Goal: Transaction & Acquisition: Download file/media

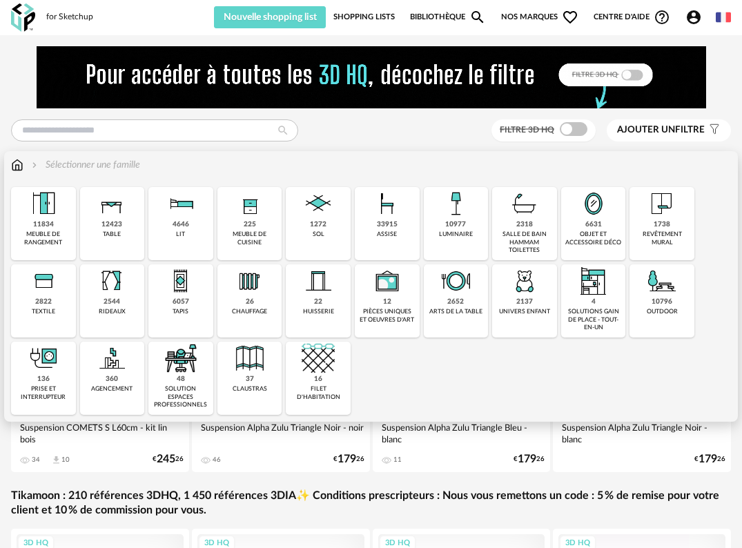
click at [454, 229] on div "10977" at bounding box center [455, 224] width 21 height 9
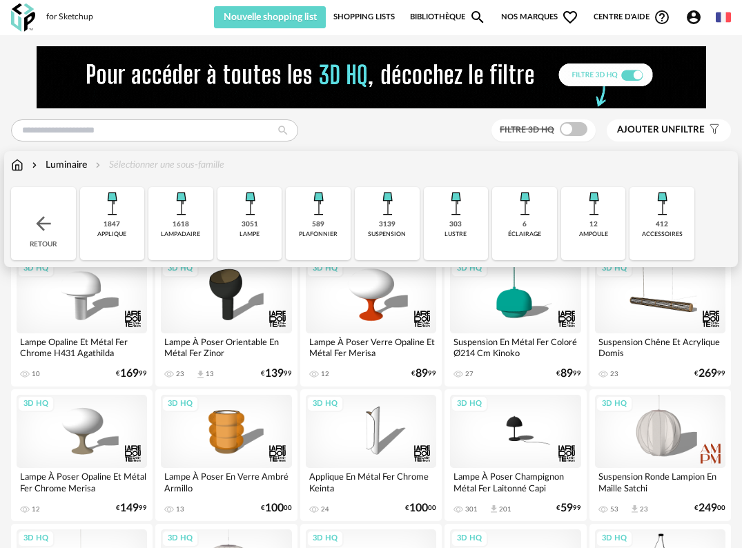
click at [243, 224] on div "3051" at bounding box center [250, 224] width 17 height 9
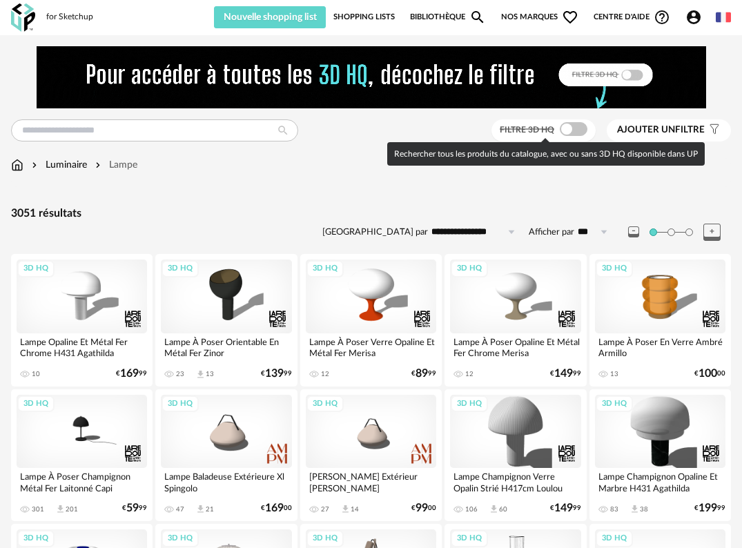
click at [572, 129] on span at bounding box center [574, 129] width 28 height 14
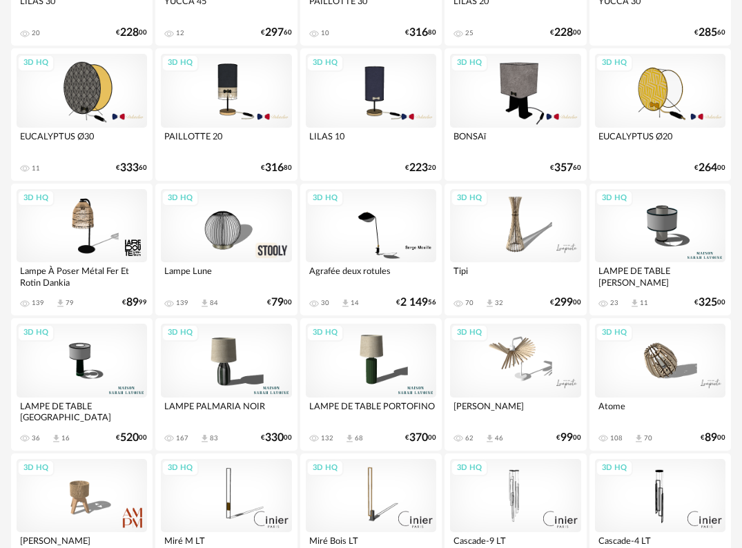
scroll to position [1726, 0]
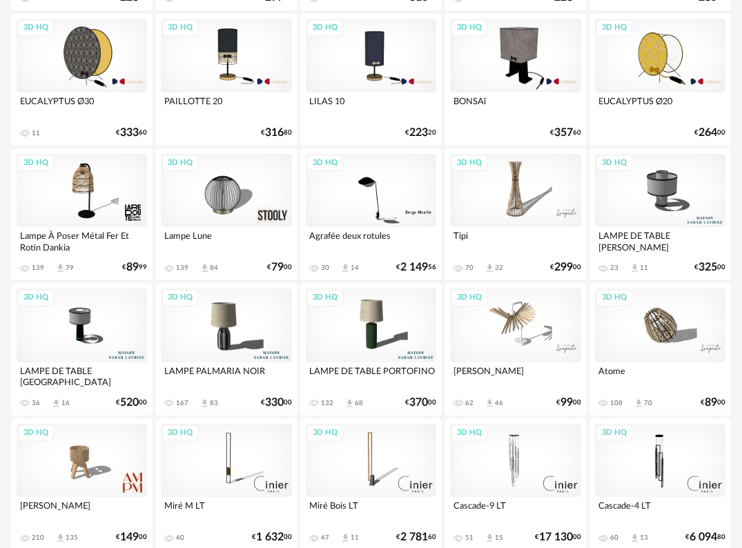
click at [672, 333] on div "3D HQ" at bounding box center [660, 326] width 130 height 74
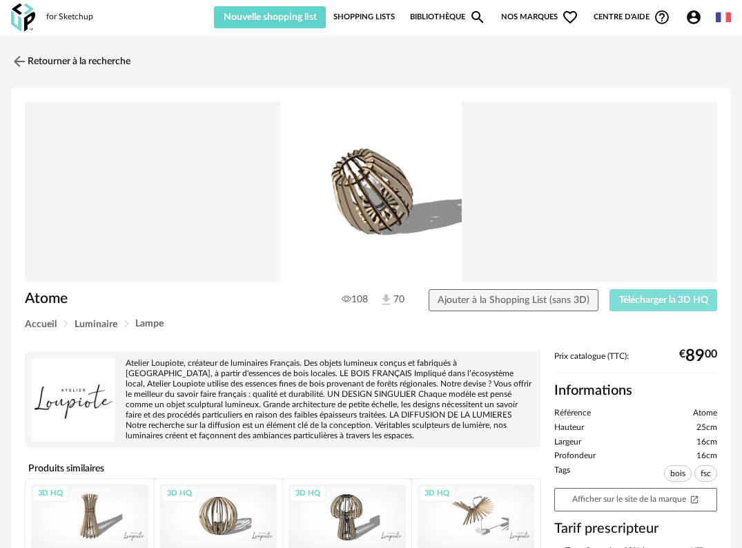
click at [670, 297] on span "Télécharger la 3D HQ" at bounding box center [663, 300] width 89 height 10
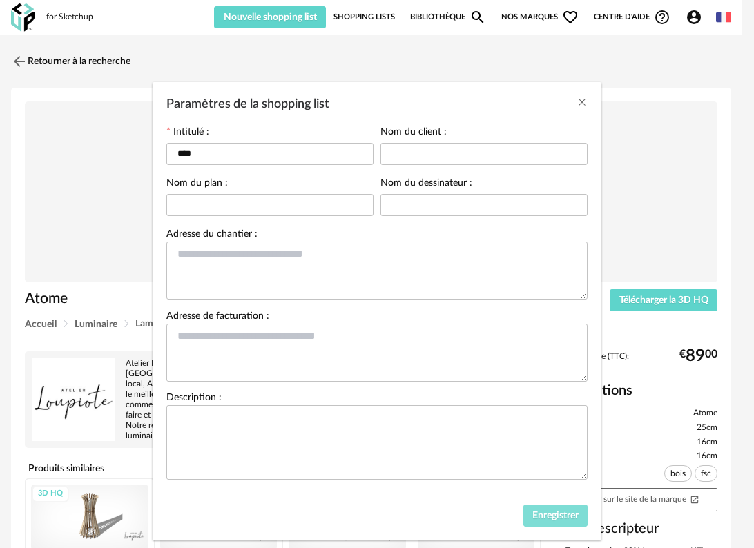
click at [555, 518] on span "Enregistrer" at bounding box center [555, 516] width 46 height 10
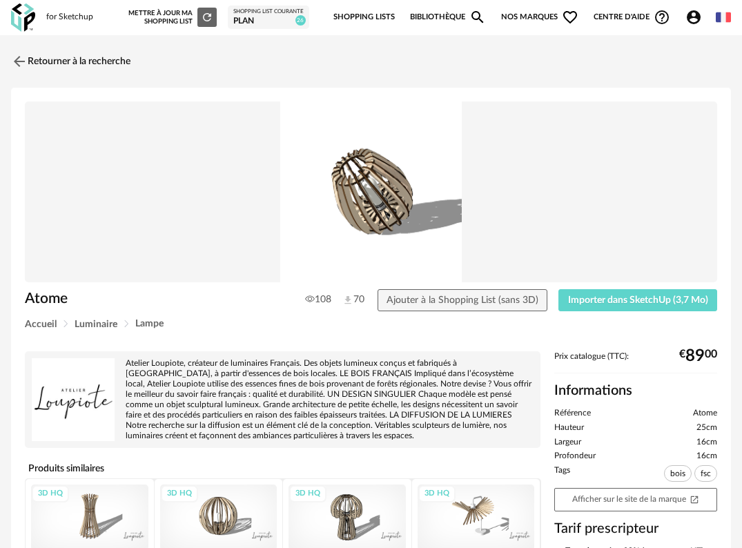
click at [33, 28] on img at bounding box center [23, 17] width 24 height 28
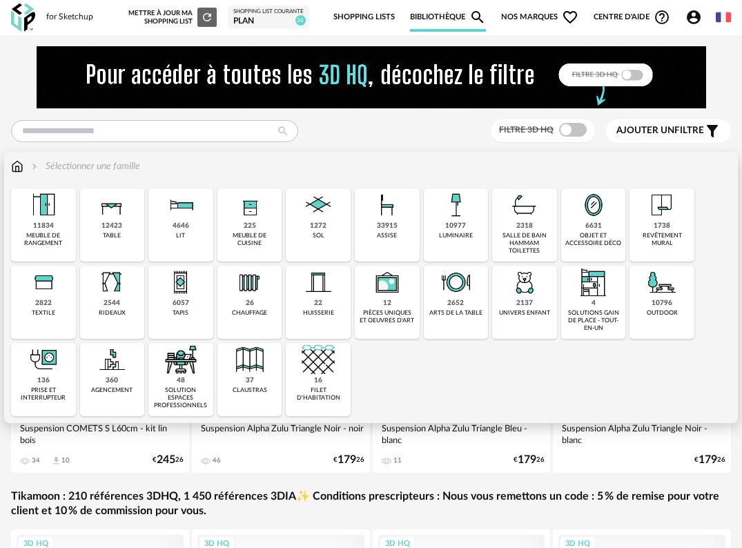
click at [184, 307] on div "6057" at bounding box center [181, 303] width 17 height 9
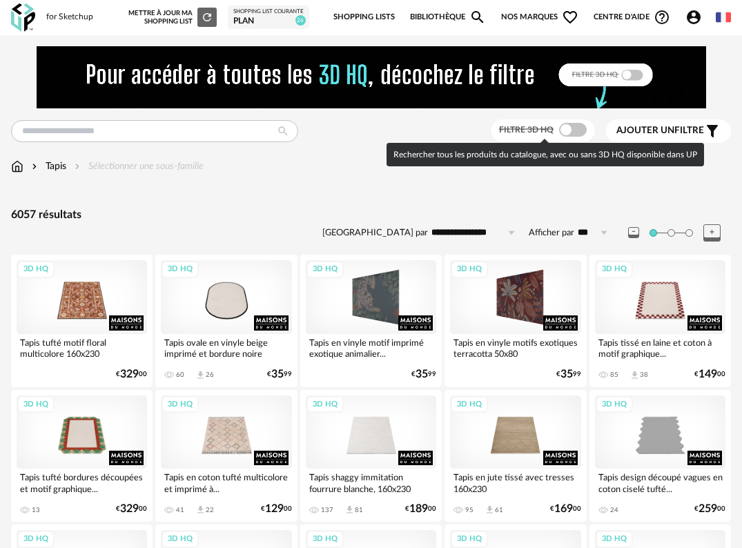
click at [577, 128] on span at bounding box center [573, 130] width 28 height 14
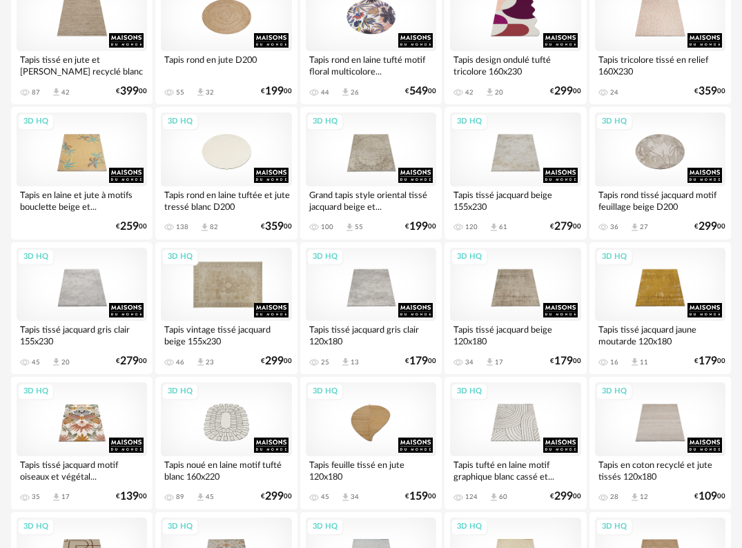
scroll to position [759, 0]
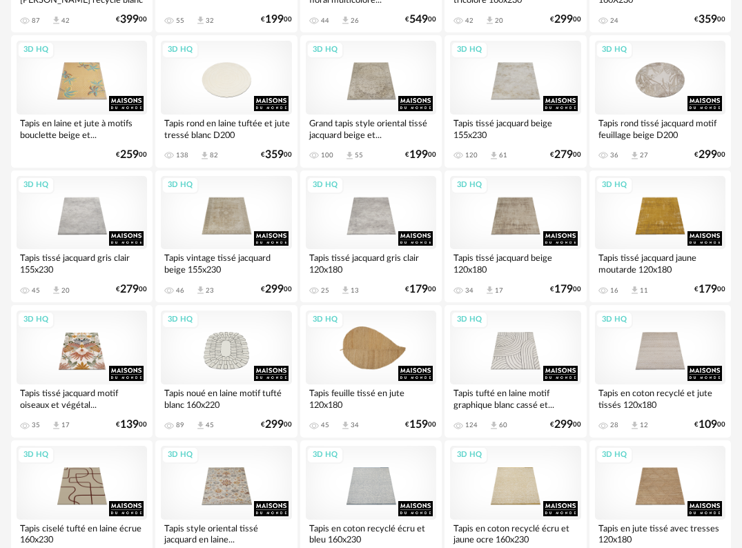
click at [378, 356] on div "3D HQ" at bounding box center [371, 348] width 130 height 74
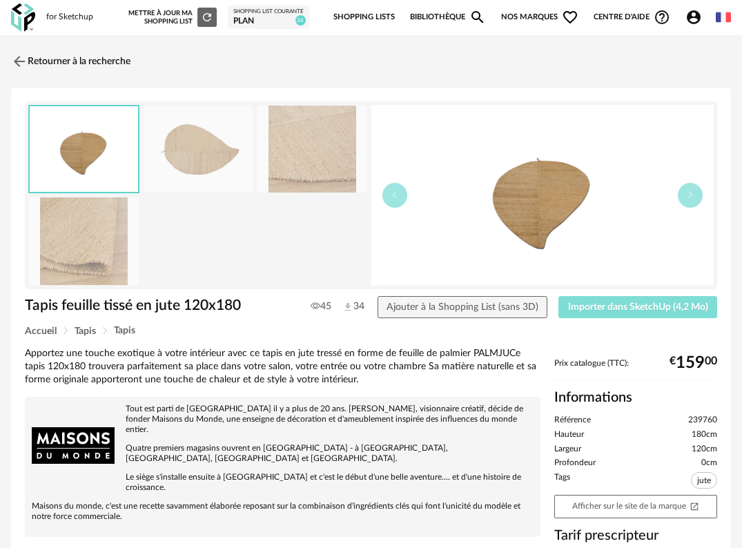
click at [645, 314] on button "Importer dans SketchUp (4,2 Mo)" at bounding box center [637, 307] width 159 height 22
